Goal: Complete application form

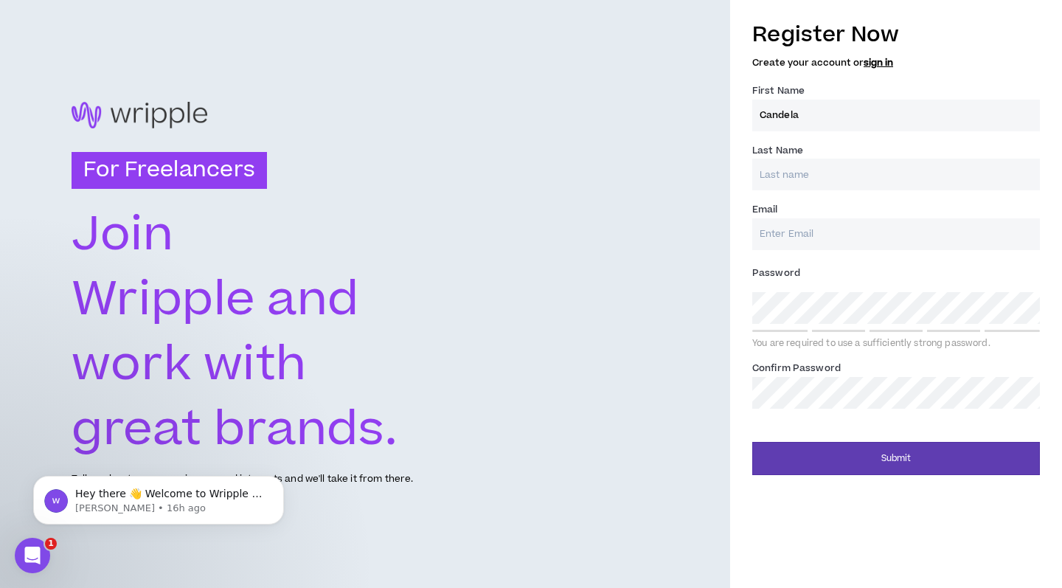
type input "Candela"
type input "Jazhal"
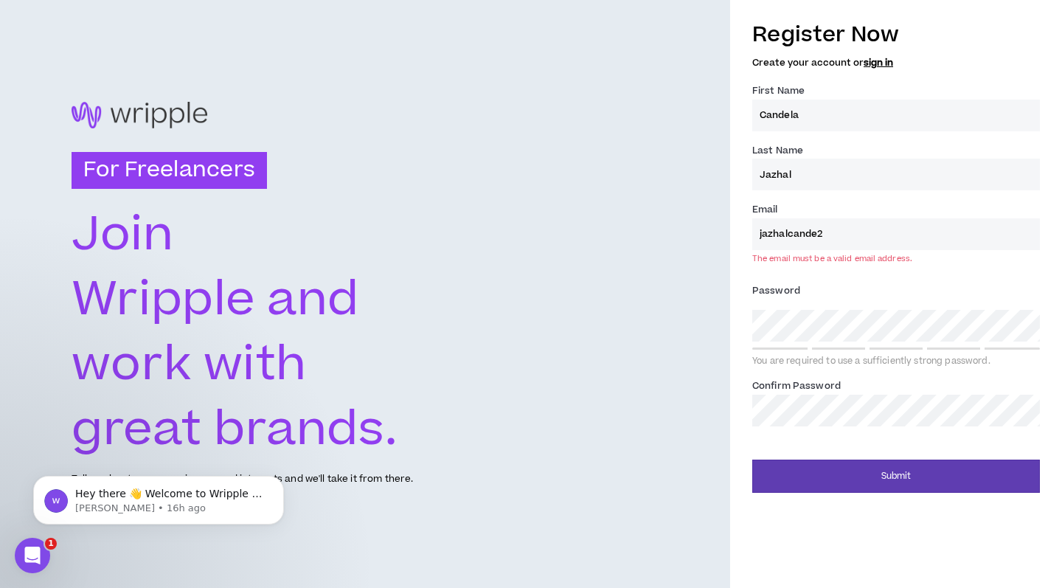
click at [855, 296] on label "Password *" at bounding box center [896, 291] width 288 height 24
click at [969, 75] on div "Register Now Create your account or sign in First Name * [PERSON_NAME] Last Nam…" at bounding box center [896, 223] width 288 height 422
click at [884, 250] on div "Email * jazhalcande2 The email must be a valid email address." at bounding box center [896, 232] width 288 height 62
click at [876, 297] on label "Password *" at bounding box center [896, 291] width 288 height 24
click at [849, 238] on input "jazhalcande2" at bounding box center [896, 234] width 288 height 32
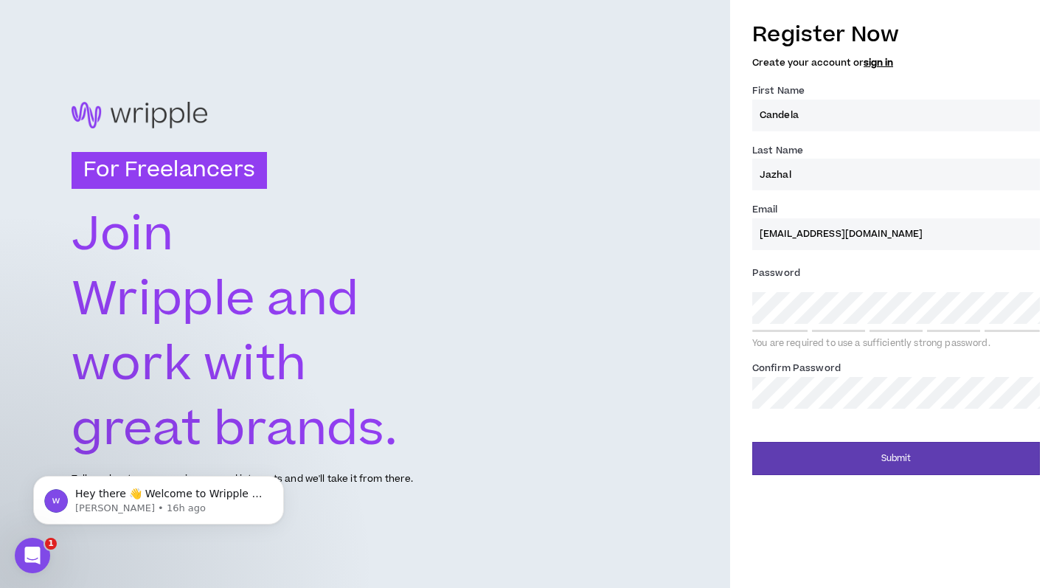
type input "[EMAIL_ADDRESS][DOMAIN_NAME]"
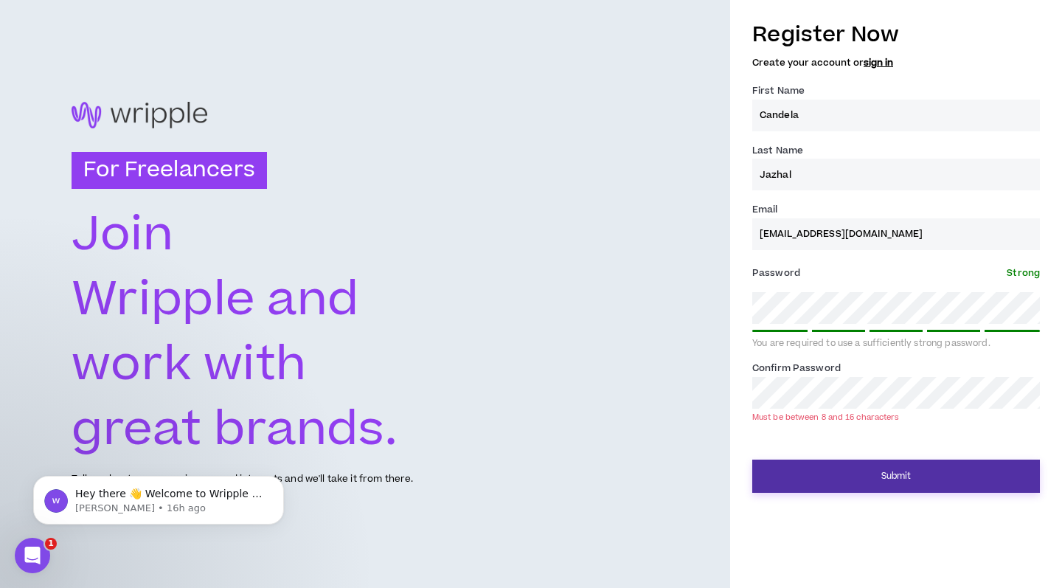
click at [899, 477] on button "Submit" at bounding box center [896, 475] width 288 height 33
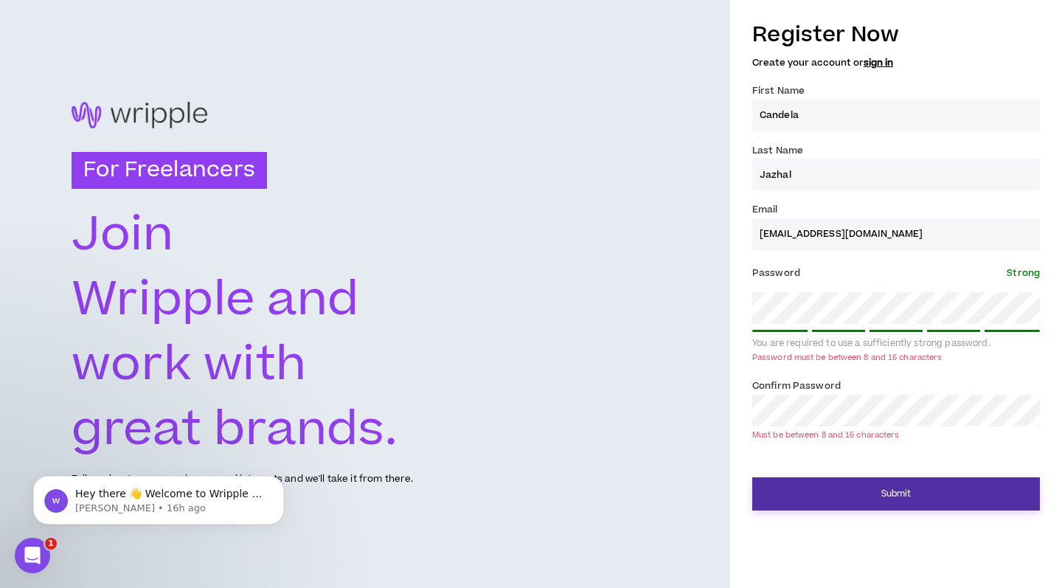
click at [892, 487] on button "Submit" at bounding box center [896, 493] width 288 height 33
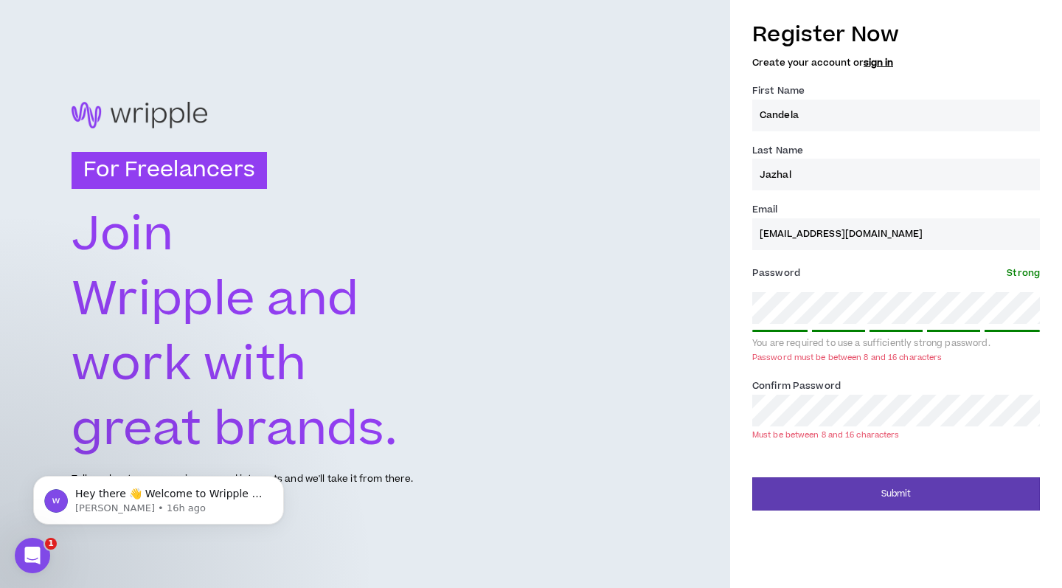
click at [720, 308] on div "For Freelancers [PERSON_NAME] and work with great brands. Tell us about your ex…" at bounding box center [531, 294] width 1062 height 588
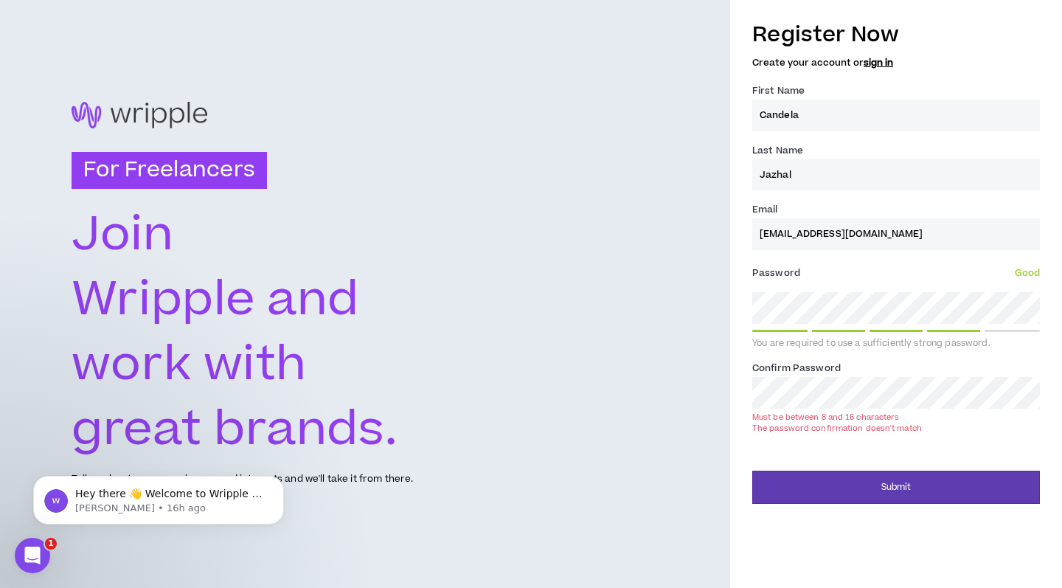
click at [661, 381] on div "For Freelancers [PERSON_NAME] and work with great brands. Tell us about your ex…" at bounding box center [531, 294] width 1062 height 588
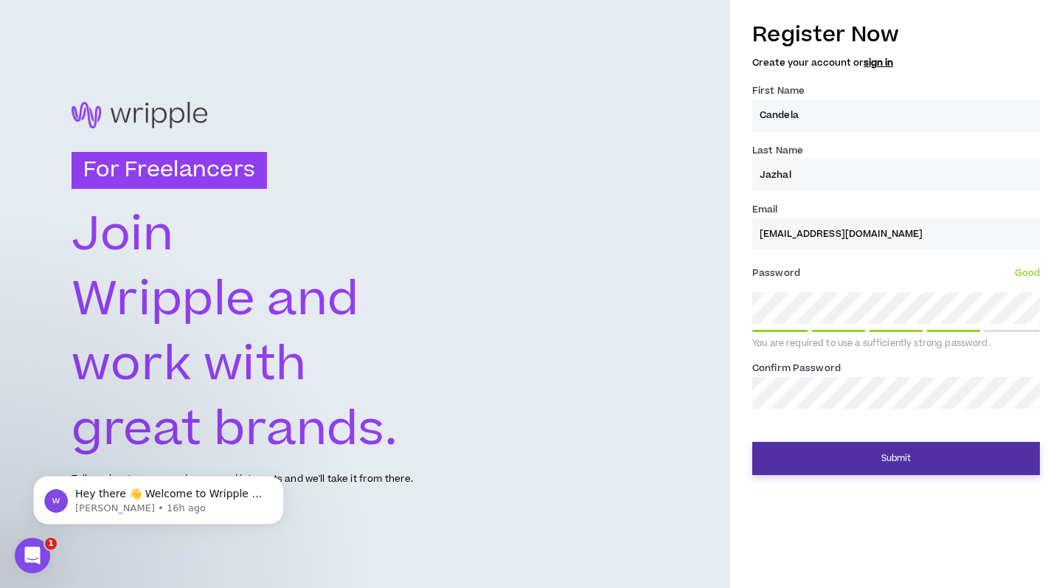
click at [915, 445] on button "Submit" at bounding box center [896, 458] width 288 height 33
click at [906, 455] on button "Submit" at bounding box center [896, 458] width 288 height 33
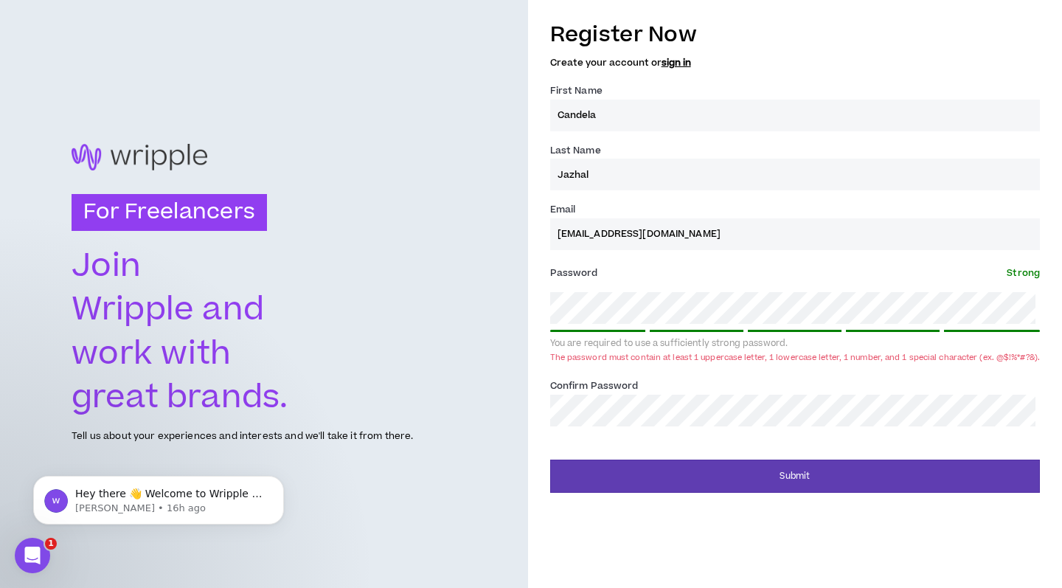
click at [1024, 271] on span "Strong" at bounding box center [1023, 272] width 33 height 13
click at [501, 302] on div "For Freelancers [PERSON_NAME] and work with great brands. Tell us about your ex…" at bounding box center [531, 294] width 1062 height 588
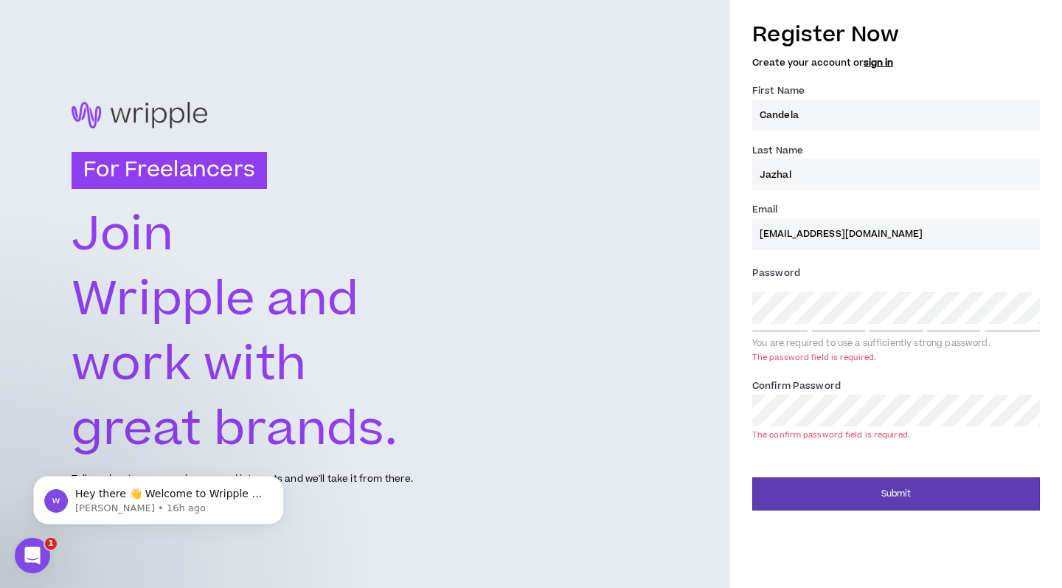
click at [902, 274] on label "Password *" at bounding box center [896, 273] width 288 height 24
click at [909, 271] on label "Password *" at bounding box center [896, 273] width 288 height 24
click at [884, 265] on label "Password *" at bounding box center [896, 273] width 288 height 24
click at [896, 279] on label "Password *" at bounding box center [896, 273] width 288 height 24
click at [909, 268] on label "Password *" at bounding box center [896, 273] width 288 height 24
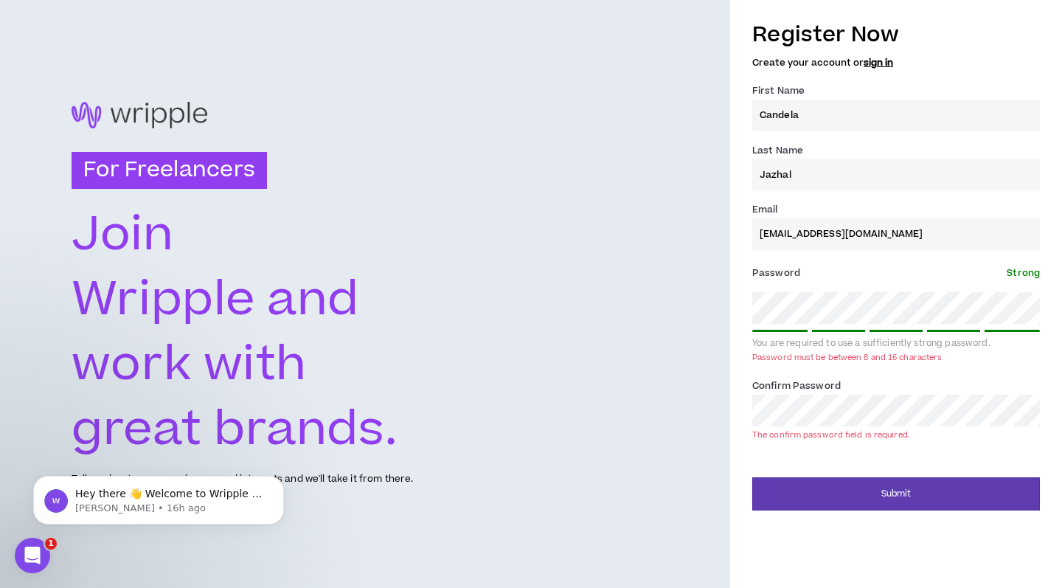
click at [815, 392] on label "Confirm Password *" at bounding box center [796, 386] width 88 height 24
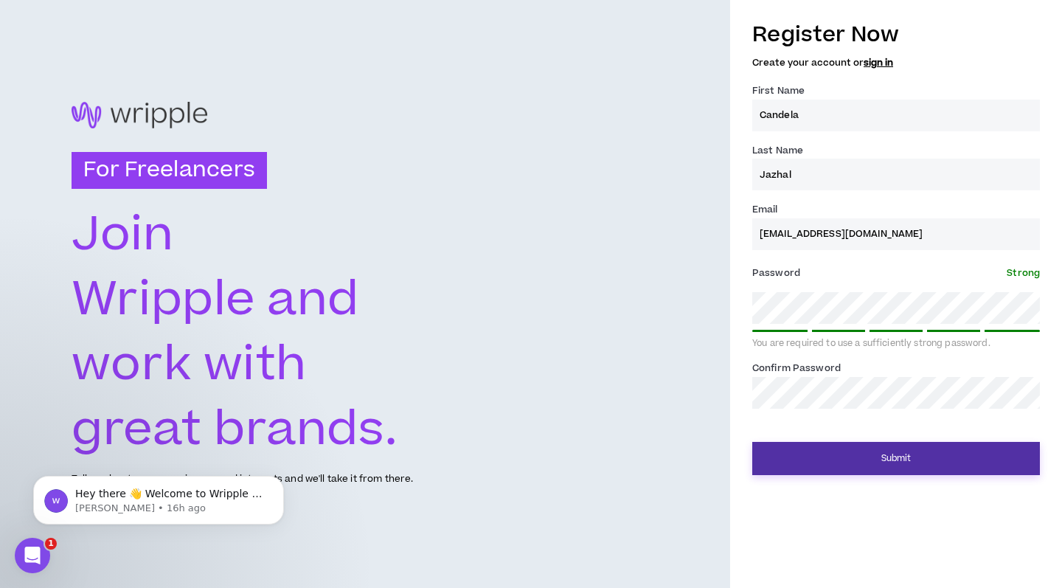
click at [865, 459] on button "Submit" at bounding box center [896, 458] width 288 height 33
click at [997, 457] on button "Submit" at bounding box center [896, 458] width 288 height 33
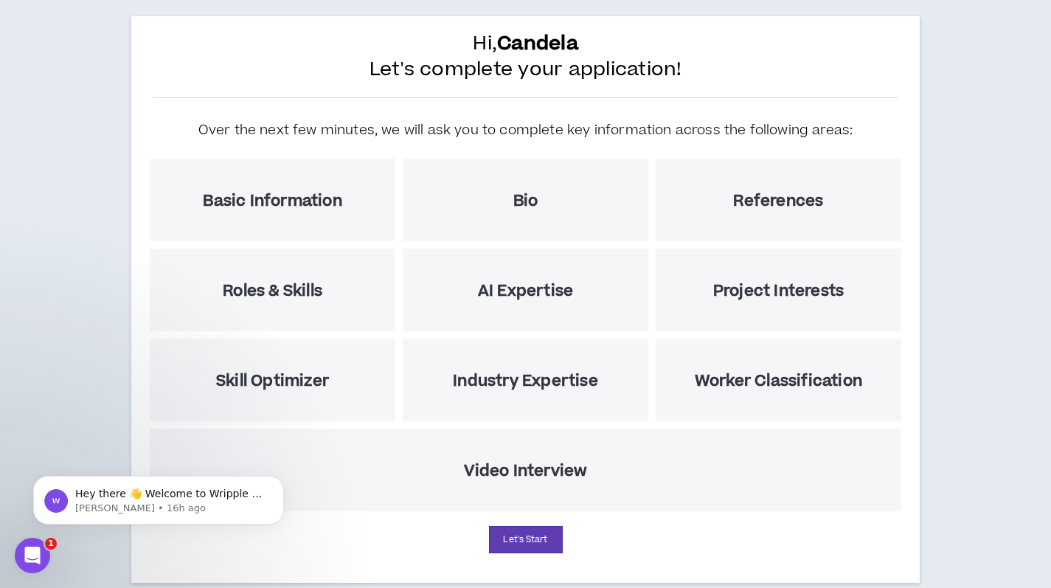
scroll to position [76, 0]
click at [335, 207] on h5 "Basic Information" at bounding box center [272, 201] width 139 height 18
click at [531, 187] on div "Bio" at bounding box center [526, 200] width 246 height 83
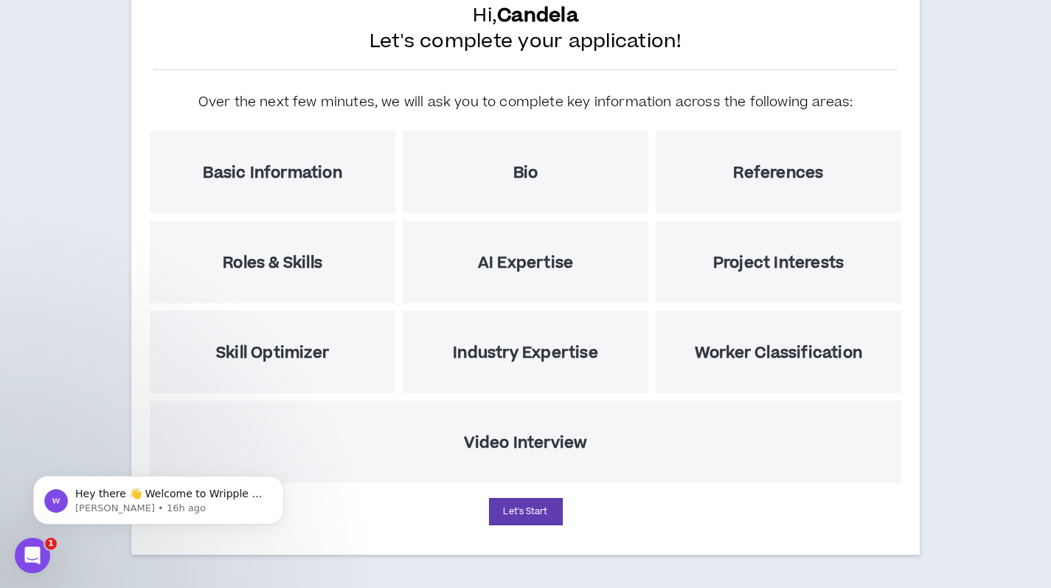
scroll to position [104, 0]
click at [38, 552] on icon "Open Intercom Messenger" at bounding box center [30, 553] width 24 height 24
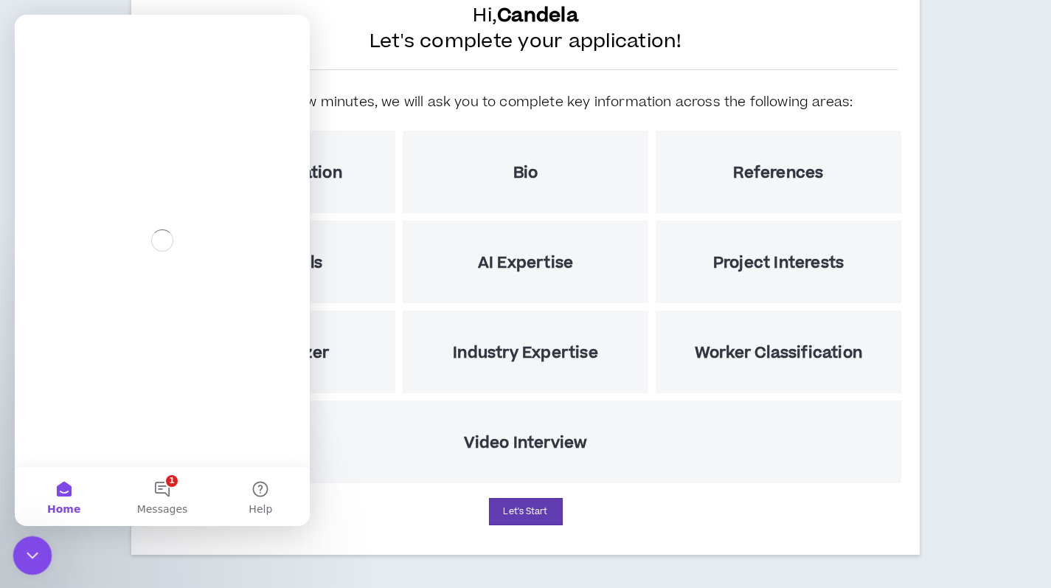
scroll to position [0, 0]
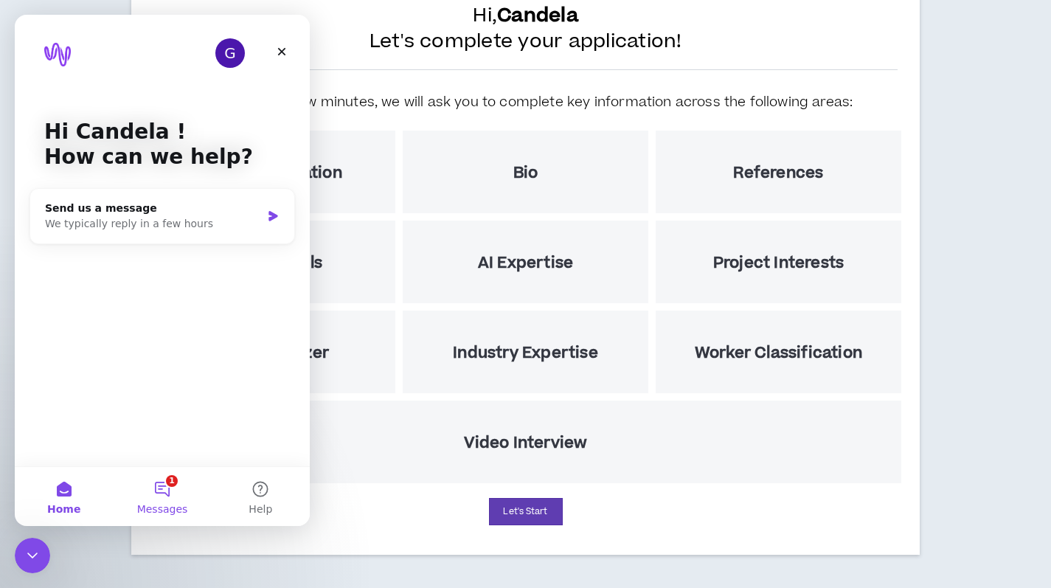
click at [176, 487] on button "1 Messages" at bounding box center [162, 496] width 98 height 59
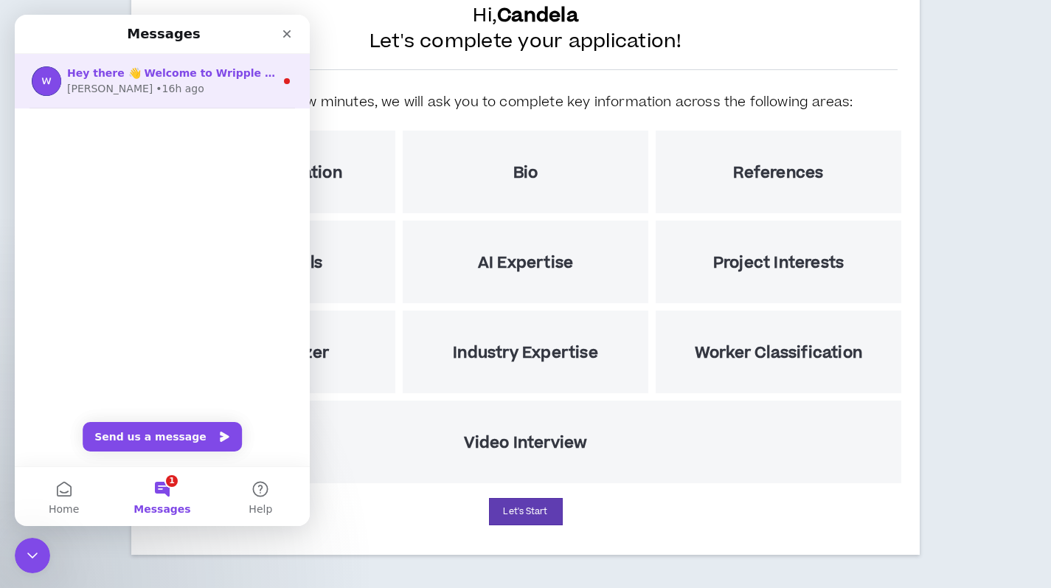
click at [208, 81] on div "[PERSON_NAME] • 16h ago" at bounding box center [171, 88] width 208 height 15
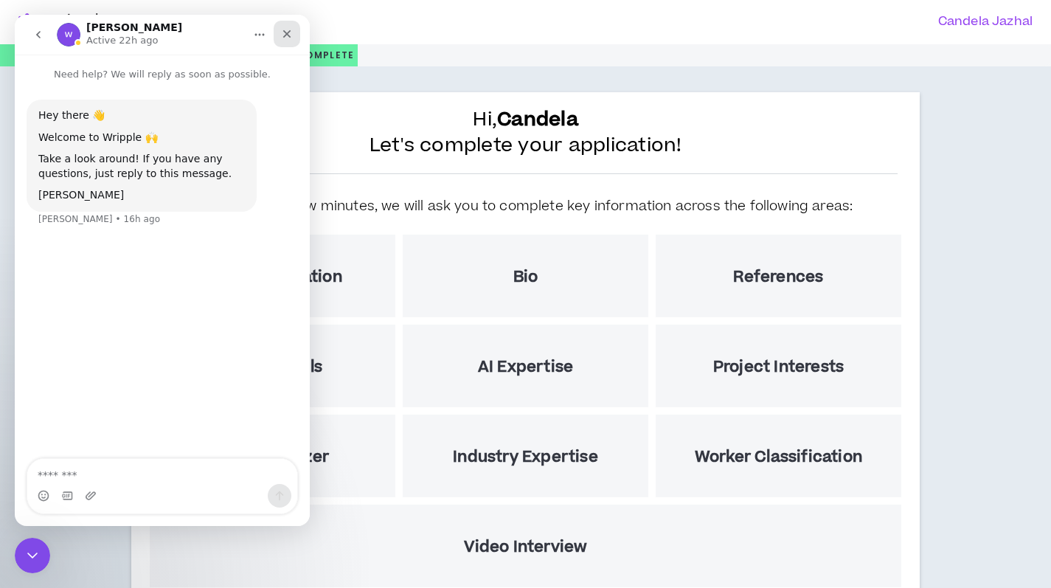
click at [285, 37] on icon "Close" at bounding box center [287, 34] width 8 height 8
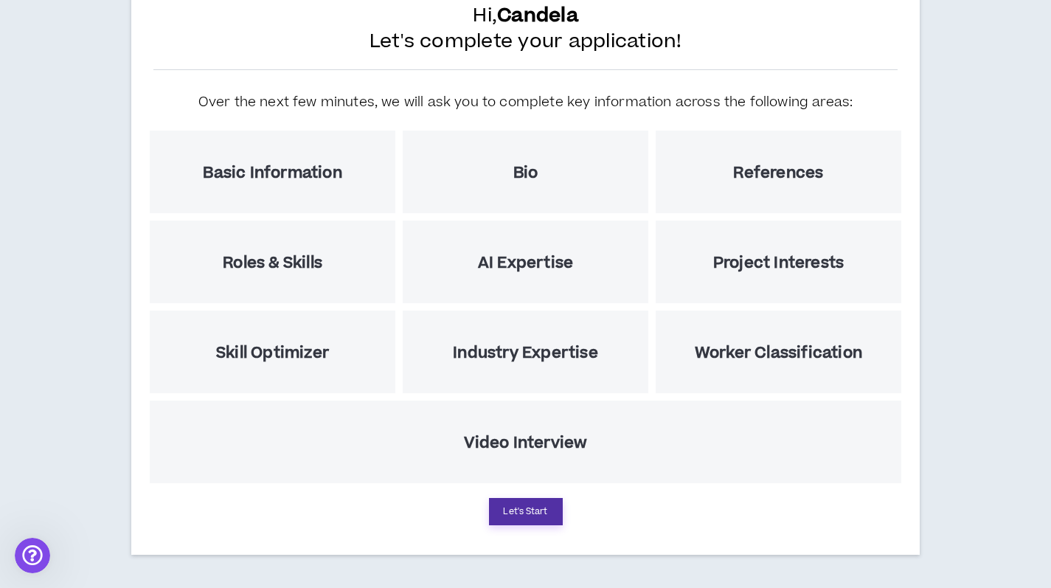
click at [544, 505] on button "Let's Start" at bounding box center [526, 511] width 74 height 27
select select "US"
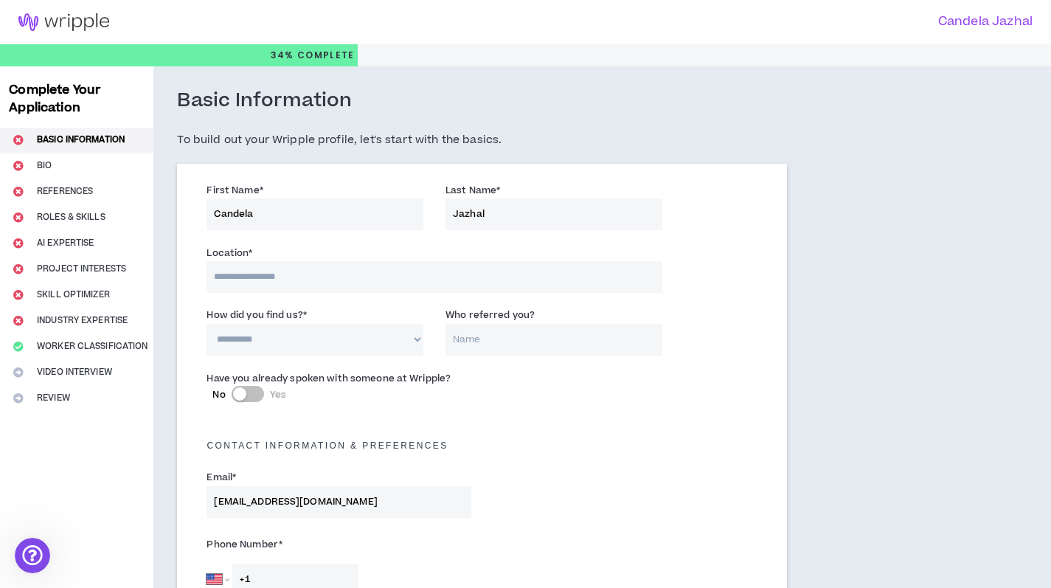
click at [426, 282] on input at bounding box center [433, 277] width 455 height 32
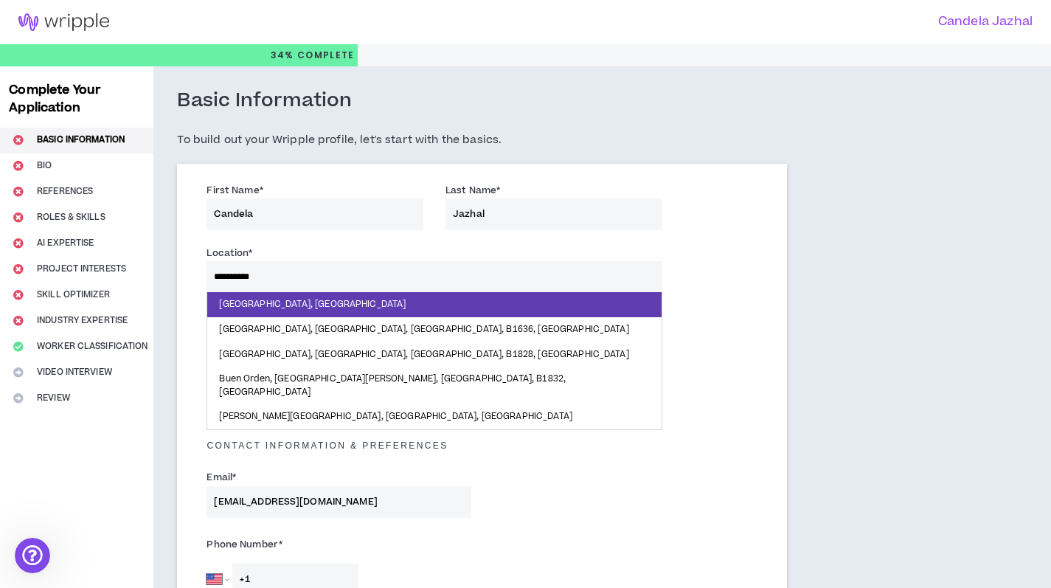
type input "**********"
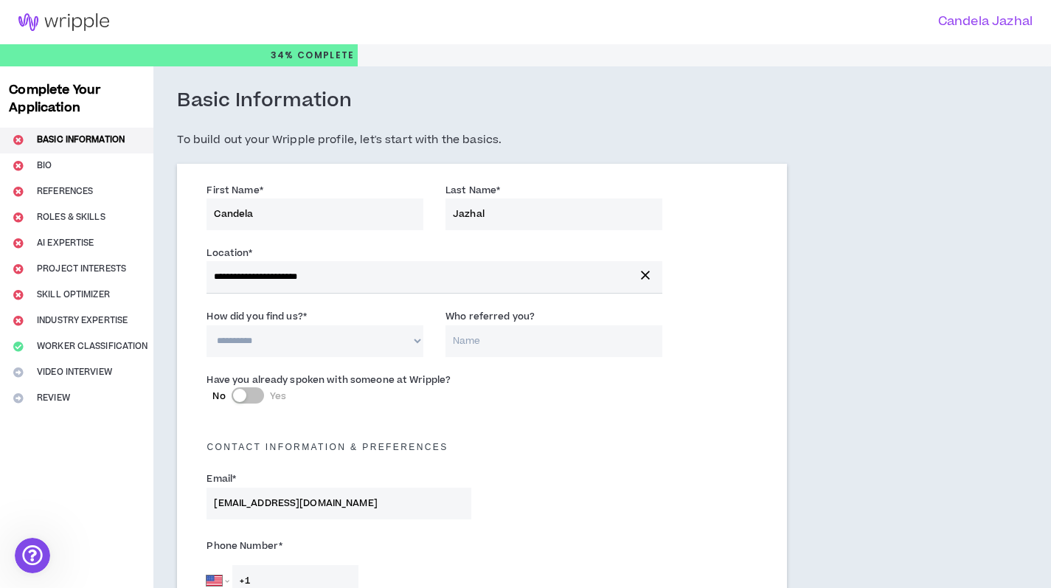
select select "*"
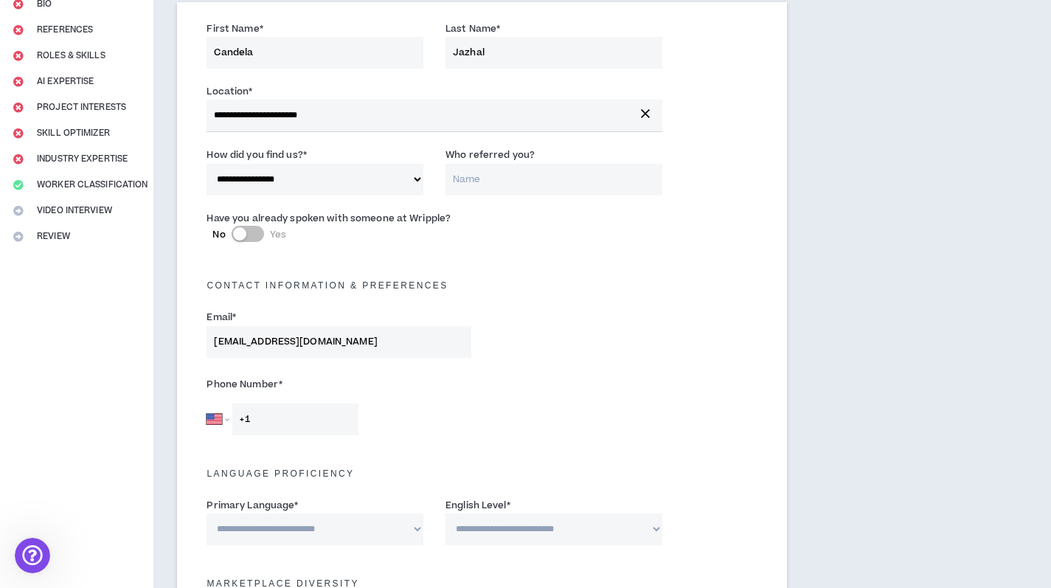
scroll to position [163, 0]
select select "AR"
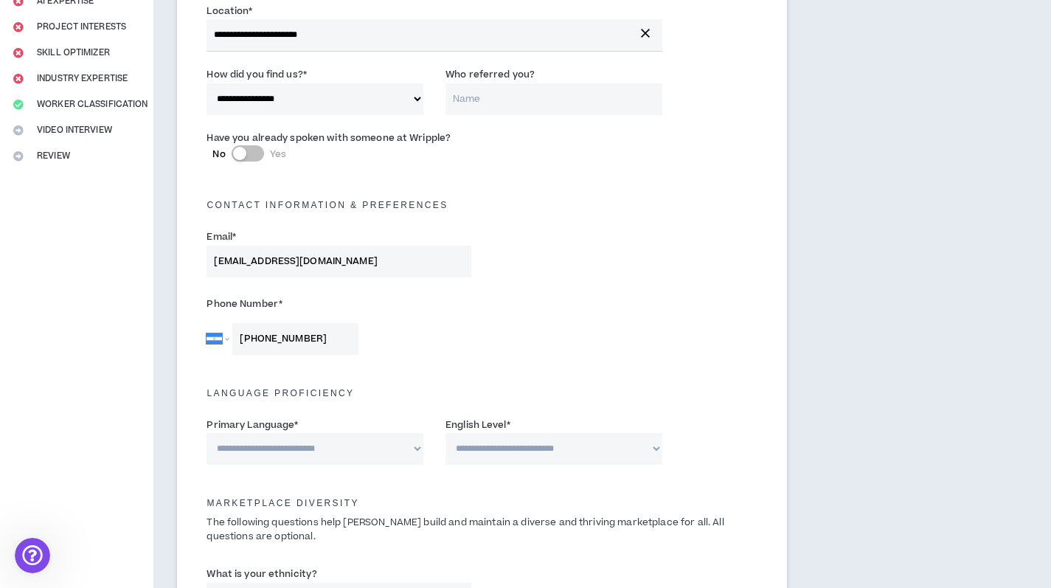
scroll to position [246, 0]
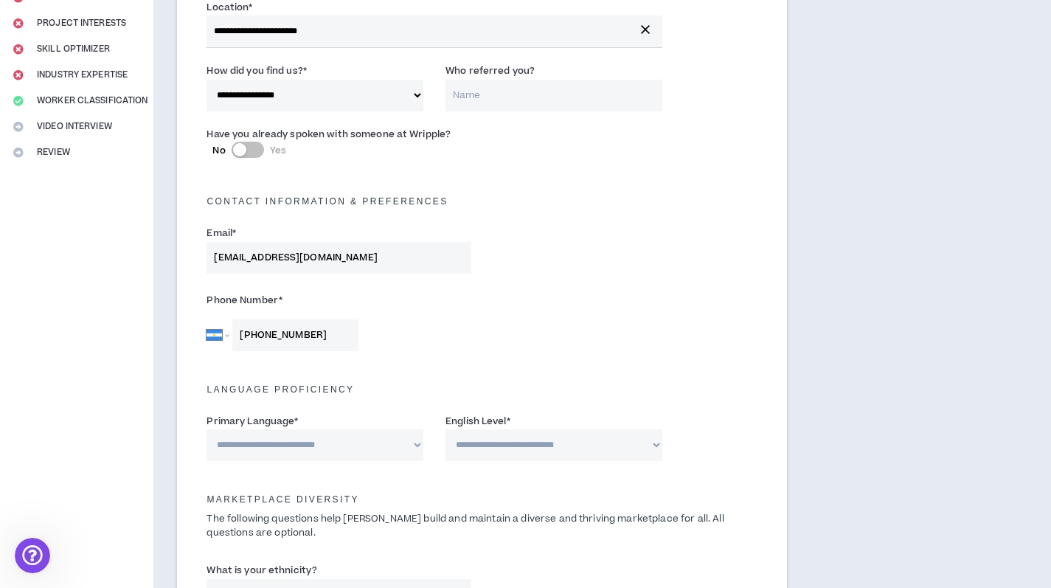
type input "[PHONE_NUMBER]"
select select "*******"
select select "*"
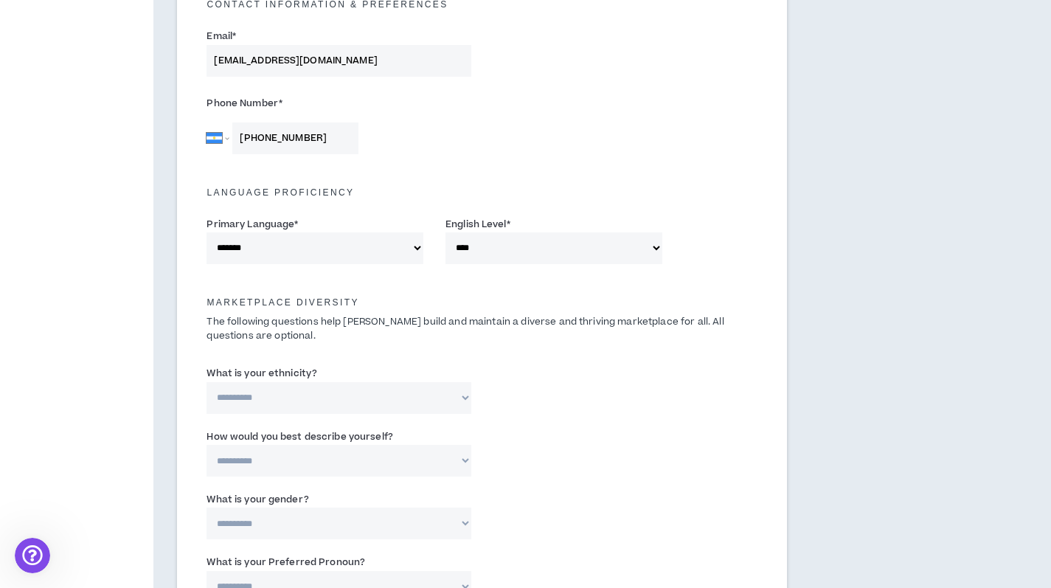
scroll to position [446, 0]
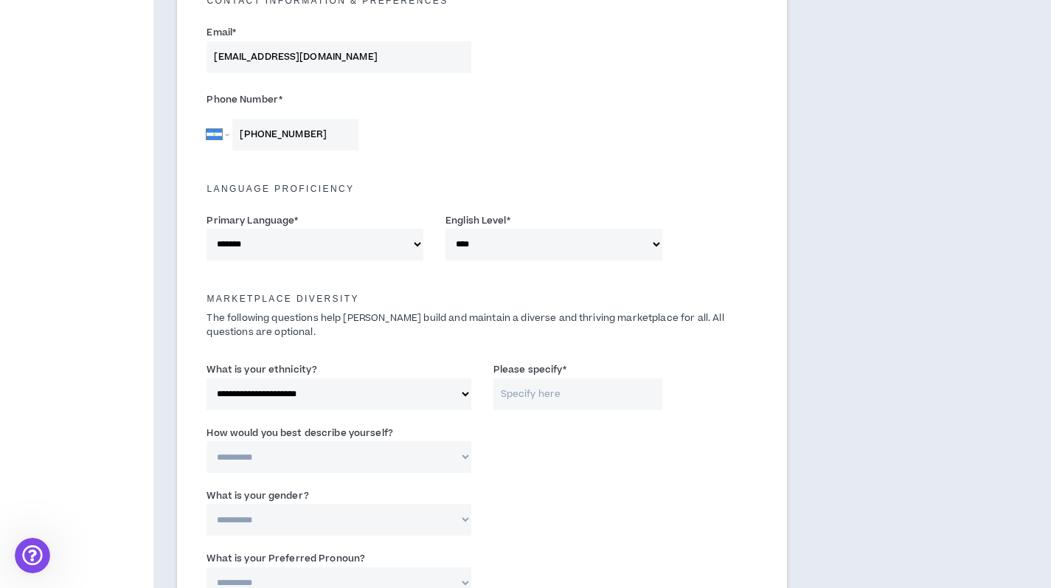
select select "**********"
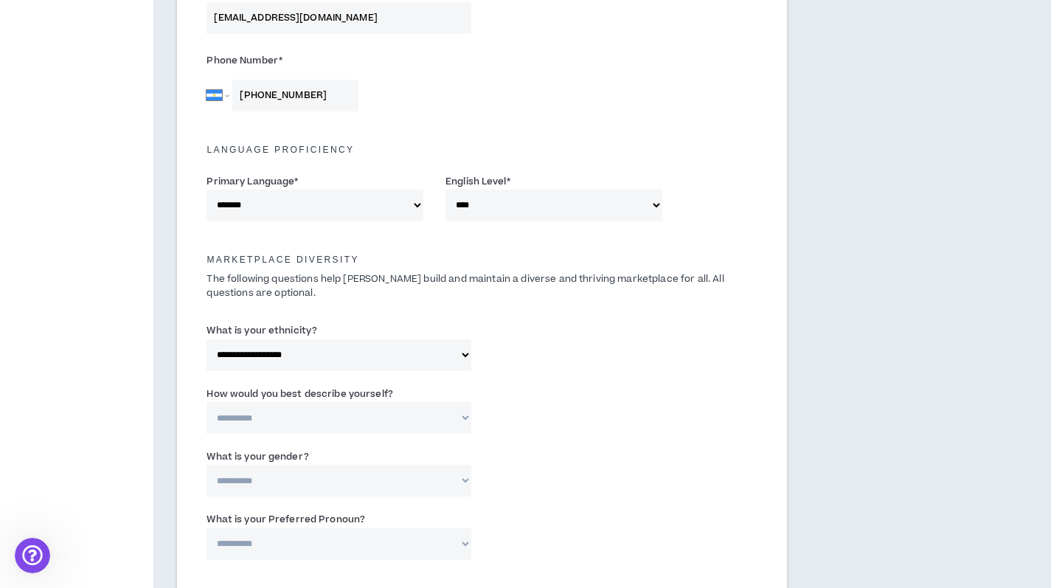
scroll to position [487, 0]
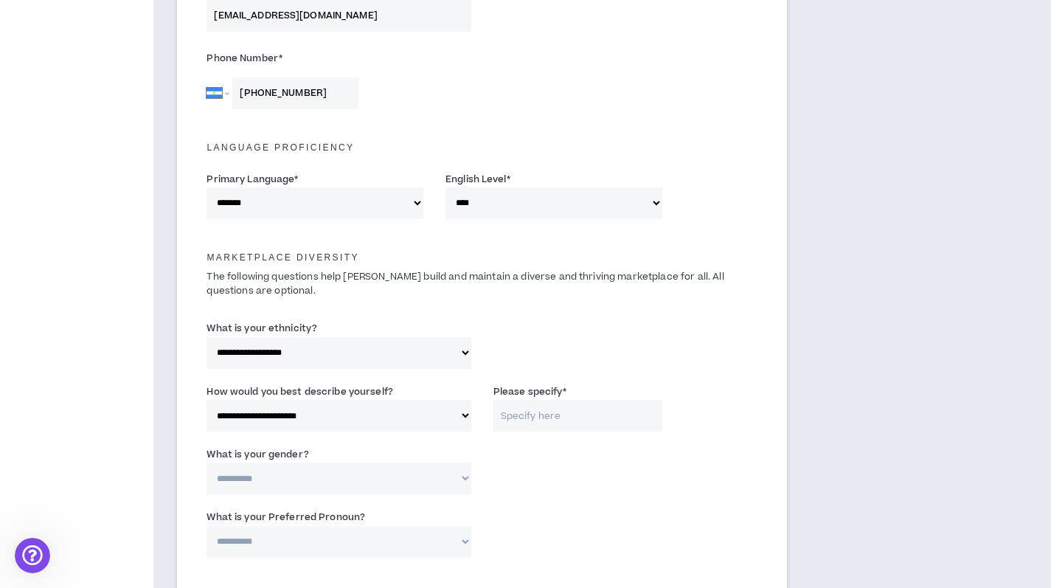
click at [537, 408] on input "Please specify *" at bounding box center [577, 416] width 169 height 32
select select "**********"
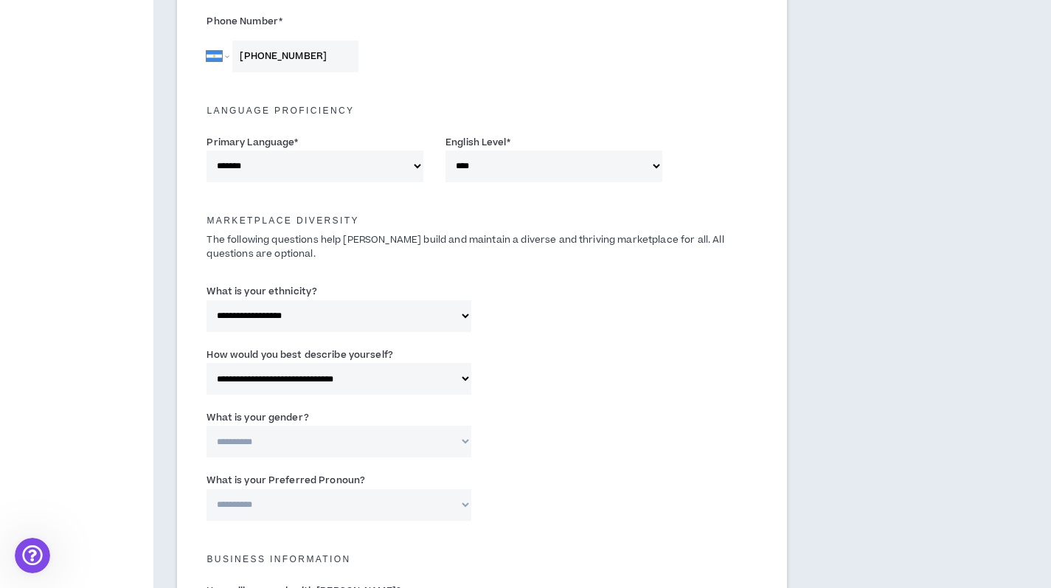
scroll to position [527, 0]
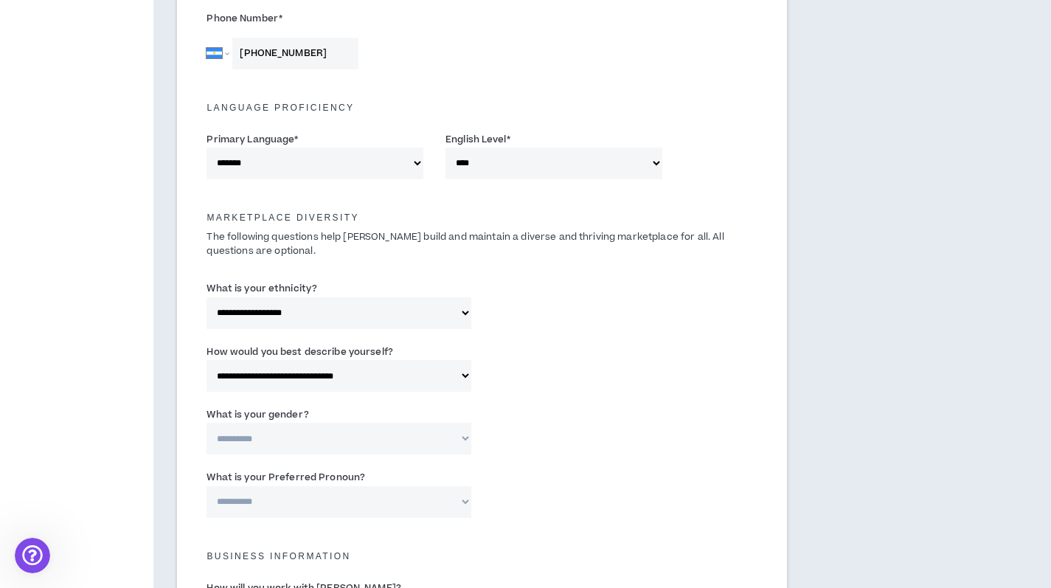
select select "*****"
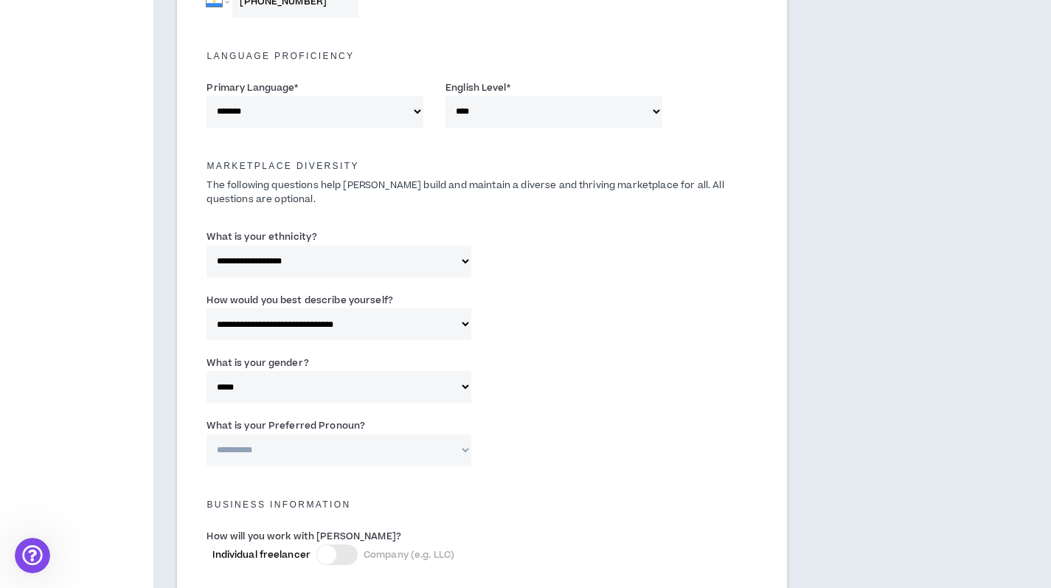
scroll to position [581, 0]
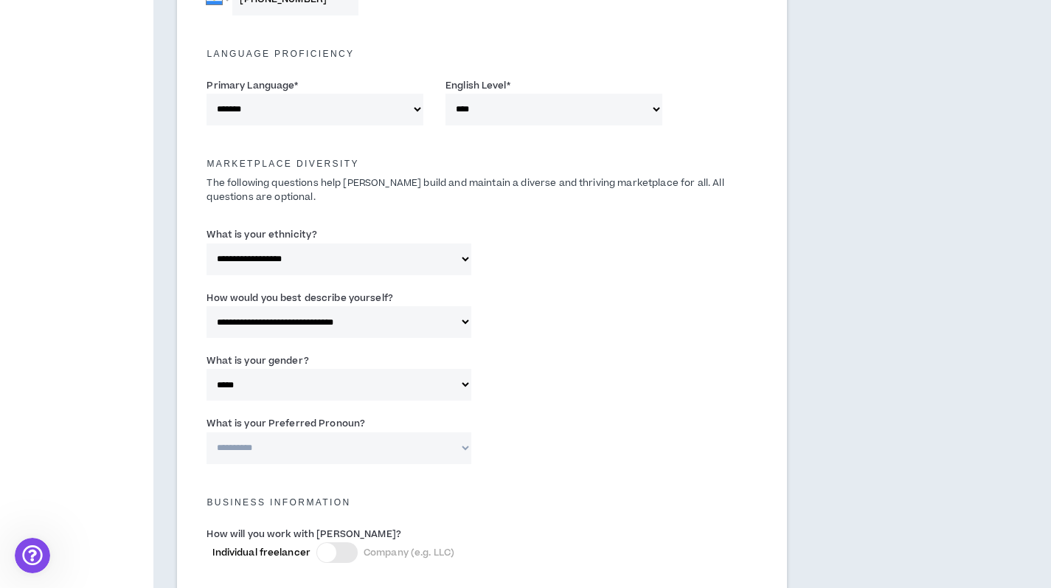
select select "**********"
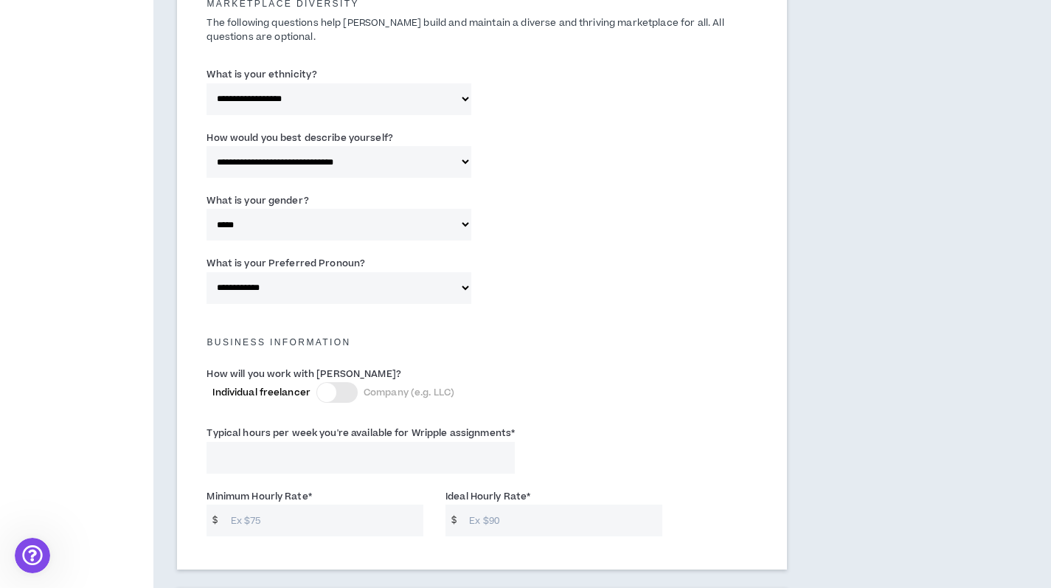
scroll to position [745, 0]
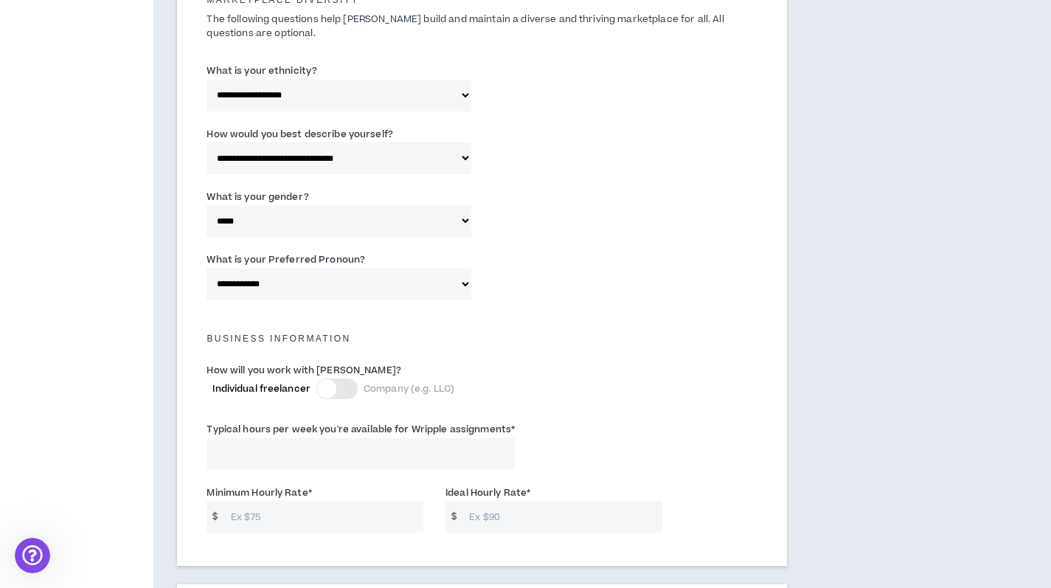
click at [342, 388] on div at bounding box center [336, 388] width 41 height 21
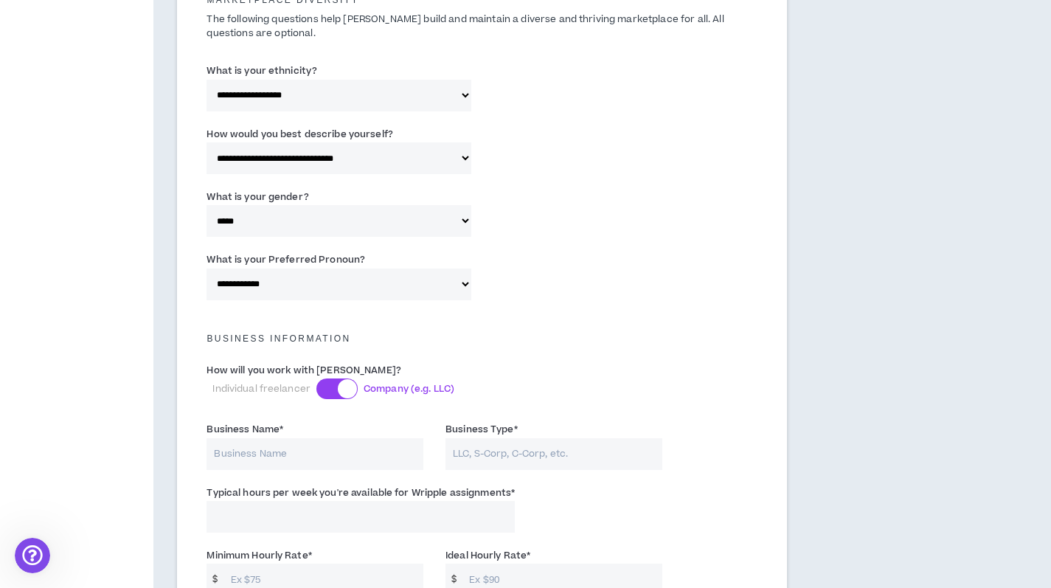
click at [342, 388] on div at bounding box center [347, 388] width 19 height 19
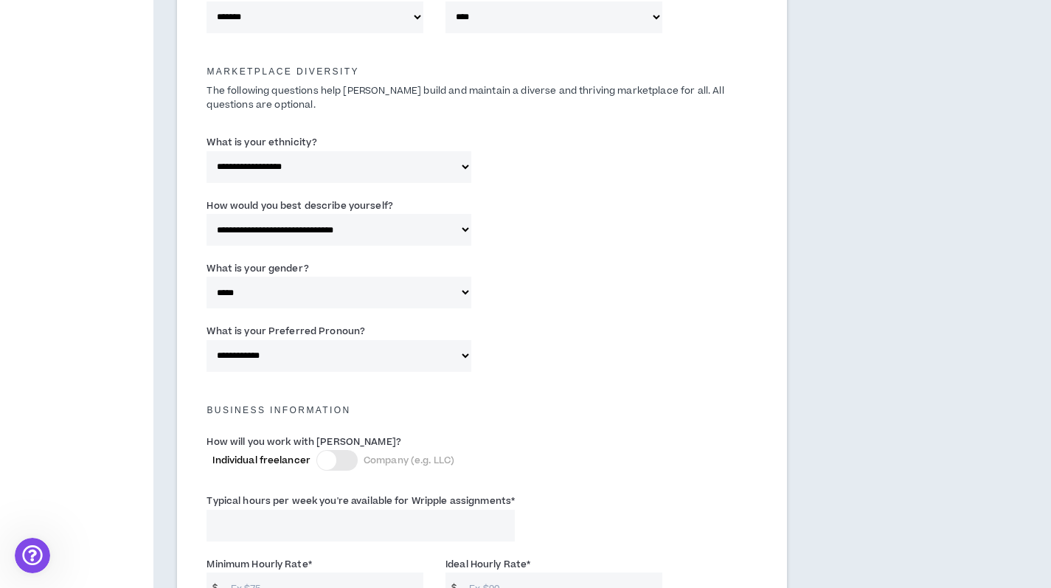
scroll to position [675, 0]
click at [339, 455] on div at bounding box center [336, 458] width 41 height 21
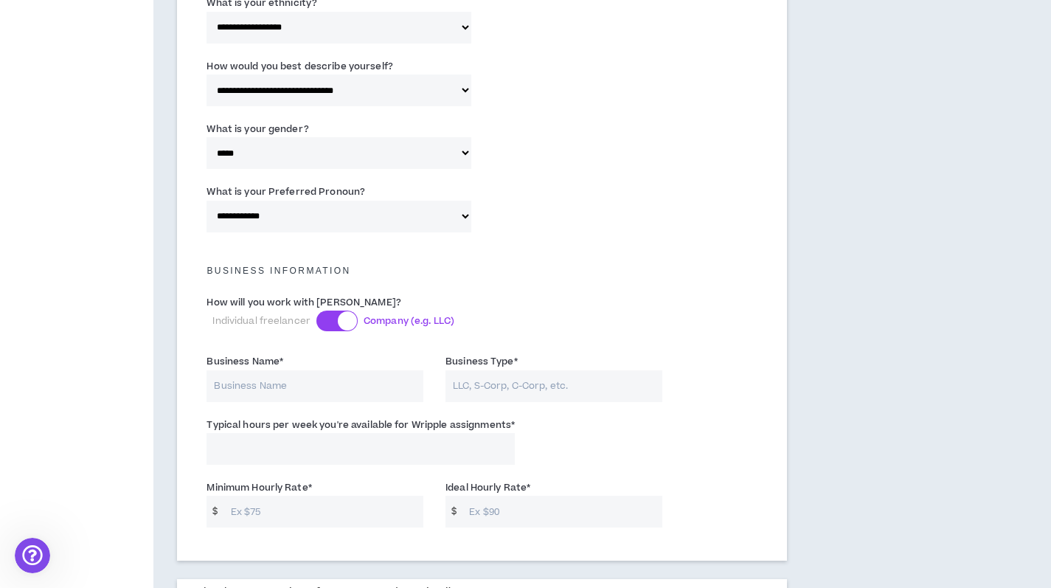
scroll to position [813, 0]
click at [344, 319] on div at bounding box center [347, 319] width 19 height 19
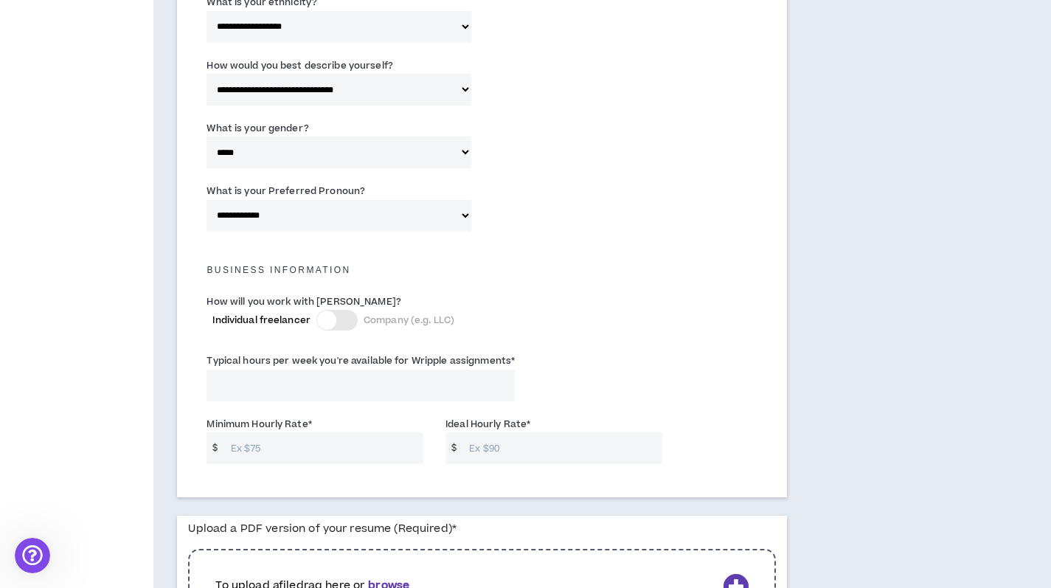
click at [336, 375] on input "Typical hours per week you're available for Wripple assignments *" at bounding box center [360, 385] width 308 height 32
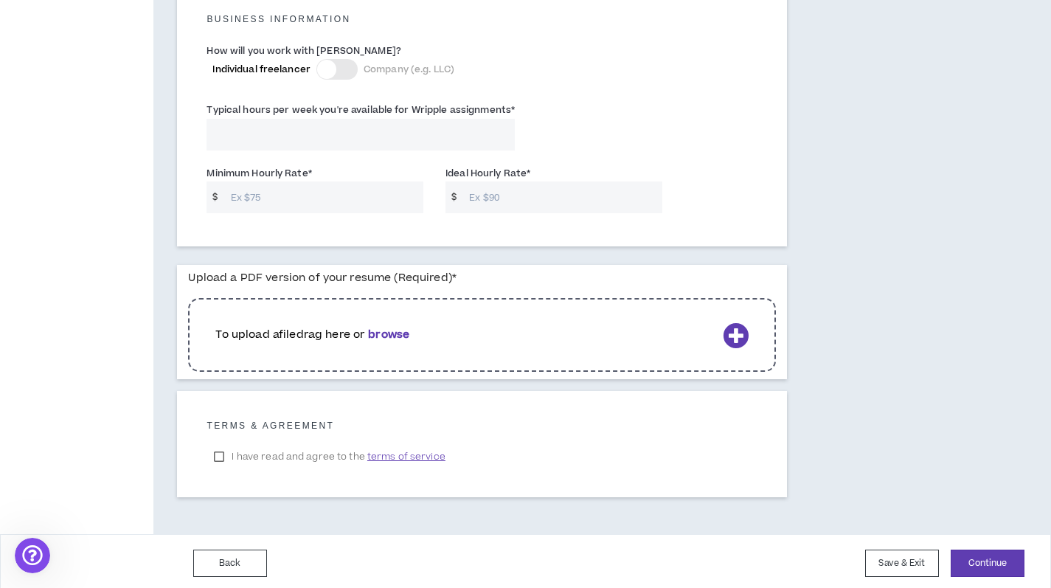
scroll to position [1063, 0]
